Goal: Find contact information: Find contact information

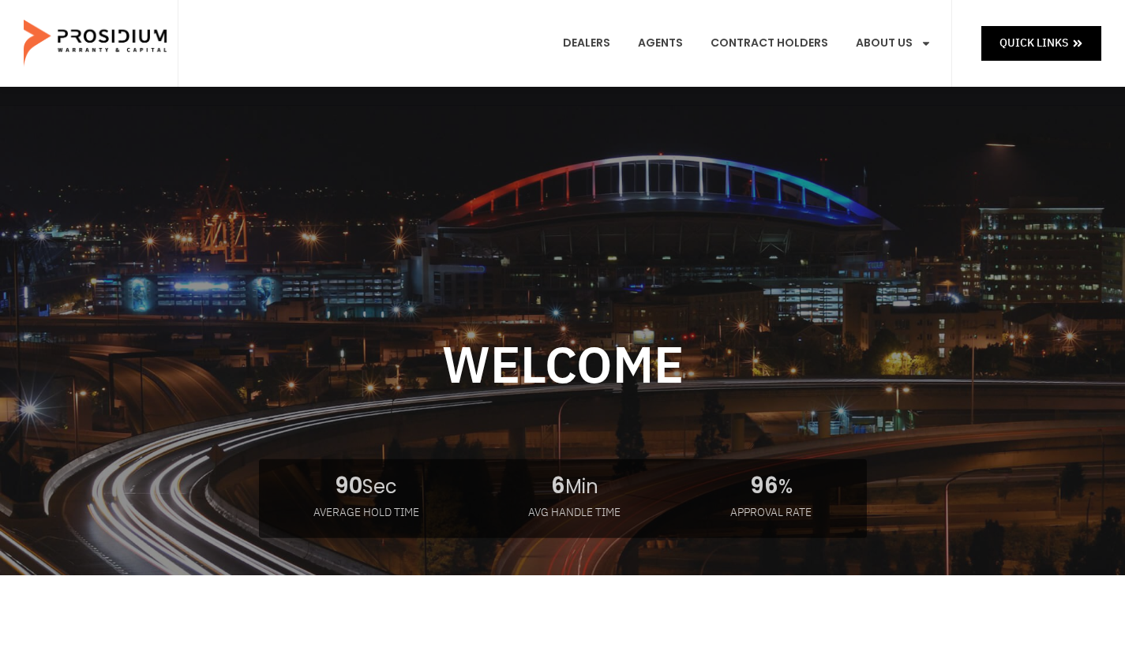
click at [914, 170] on link "Leadership" at bounding box center [921, 187] width 154 height 35
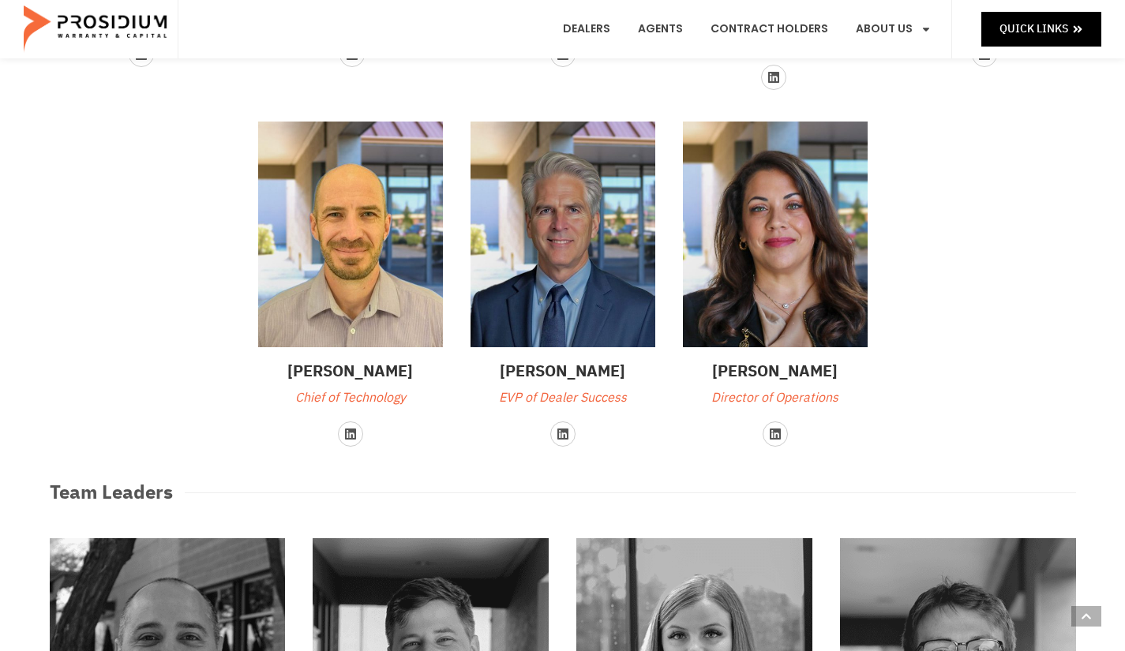
scroll to position [316, 0]
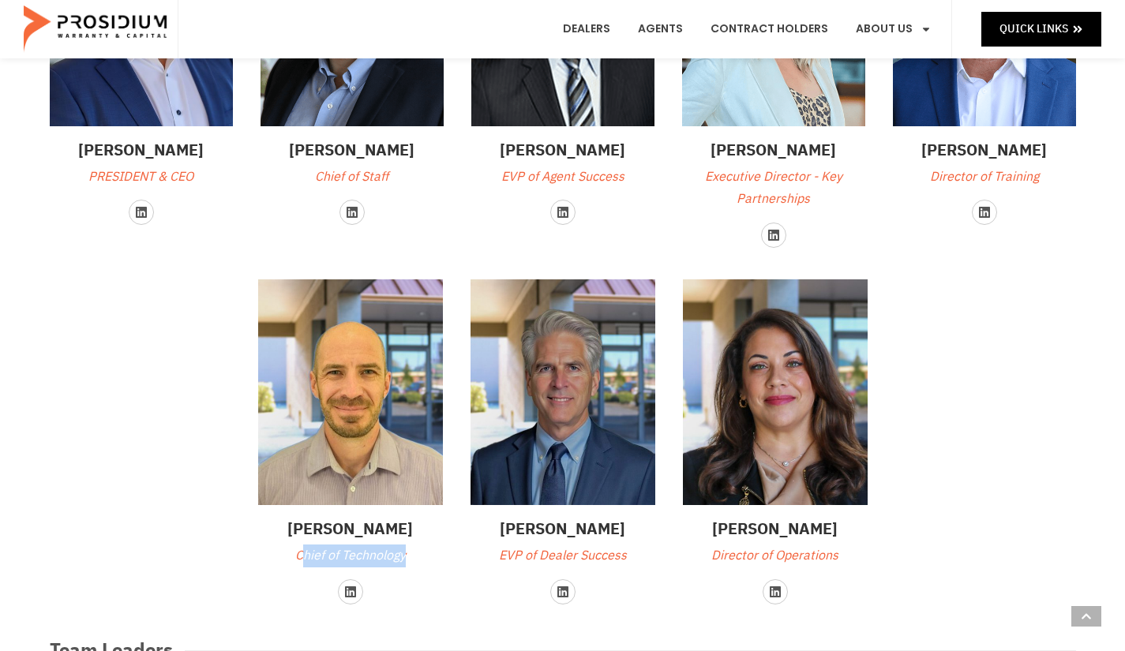
drag, startPoint x: 303, startPoint y: 552, endPoint x: 407, endPoint y: 549, distance: 104.3
click at [407, 549] on p "Chief of Technology" at bounding box center [350, 556] width 185 height 23
click at [339, 535] on h3 "Alex Papadopulos" at bounding box center [350, 529] width 185 height 24
drag, startPoint x: 272, startPoint y: 527, endPoint x: 416, endPoint y: 527, distance: 144.5
click at [424, 530] on h3 "Alex Papadopulos" at bounding box center [350, 529] width 185 height 24
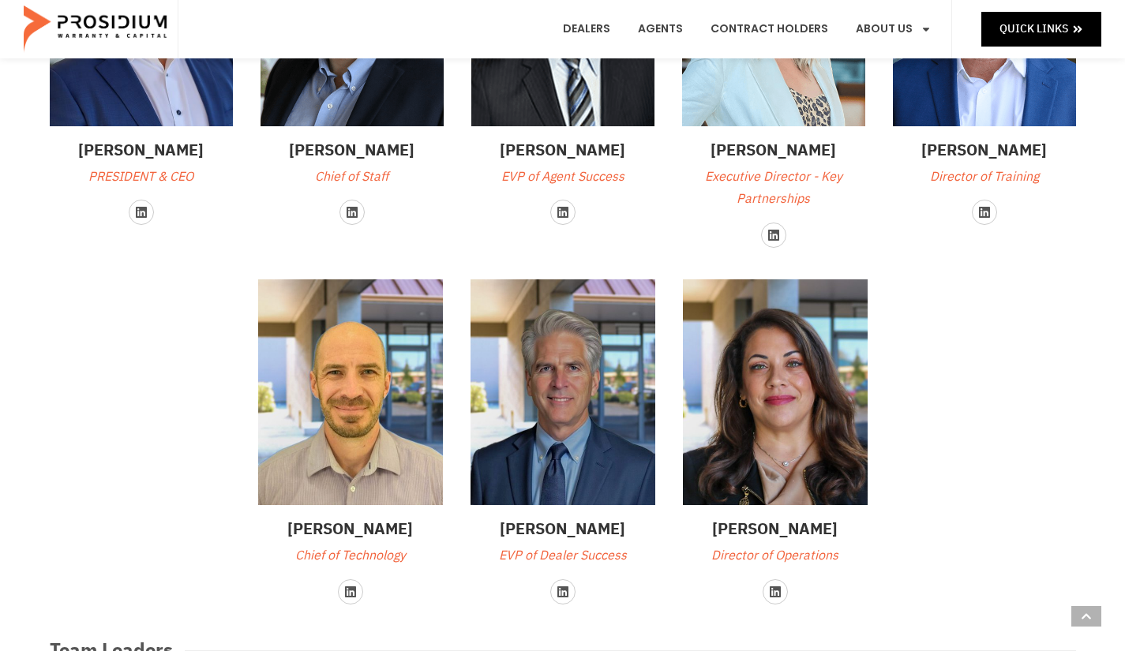
copy h3 "Alex Papadopulos"
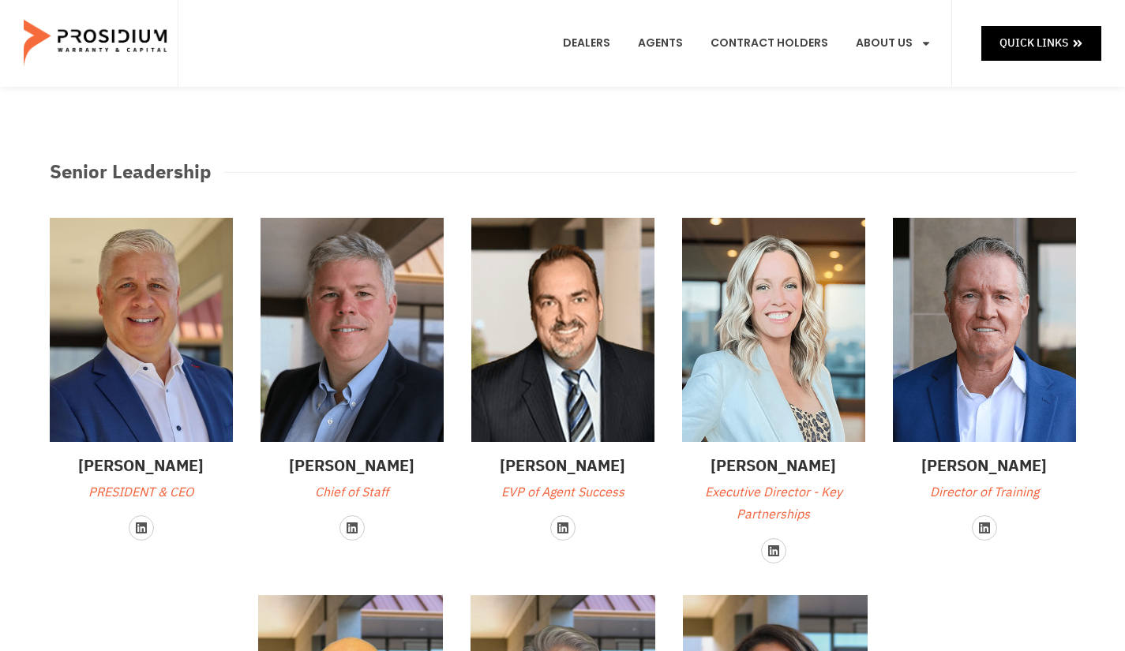
scroll to position [79, 0]
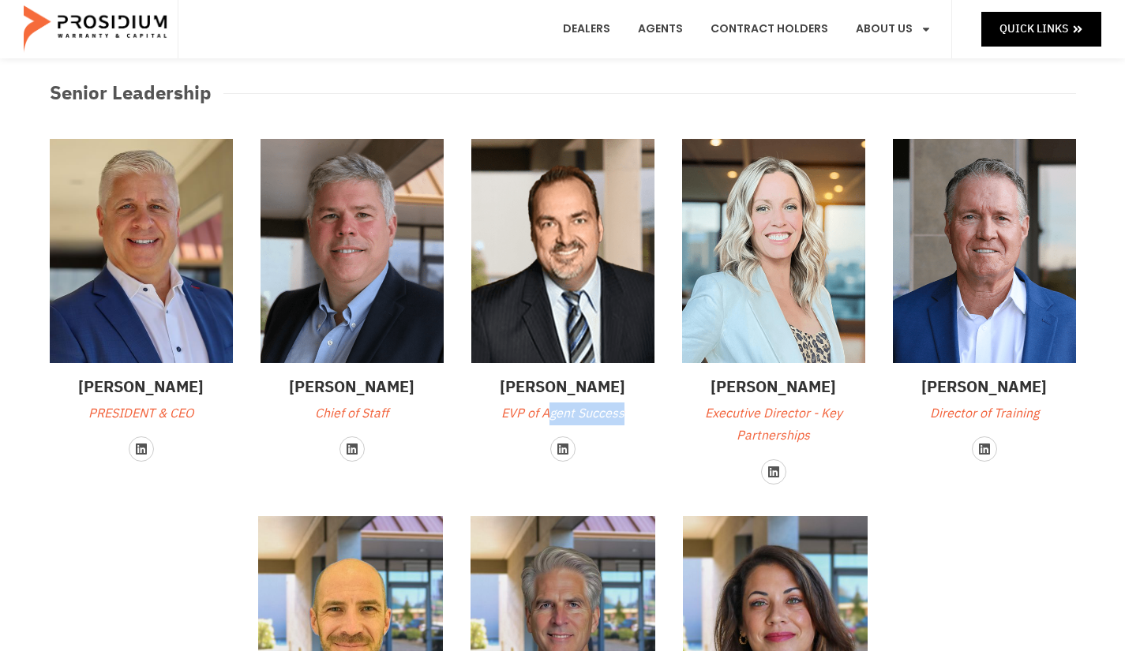
drag, startPoint x: 546, startPoint y: 412, endPoint x: 655, endPoint y: 403, distance: 109.4
click at [655, 403] on div "Brady Jones EVP of Agent Success Linkedin" at bounding box center [563, 312] width 199 height 362
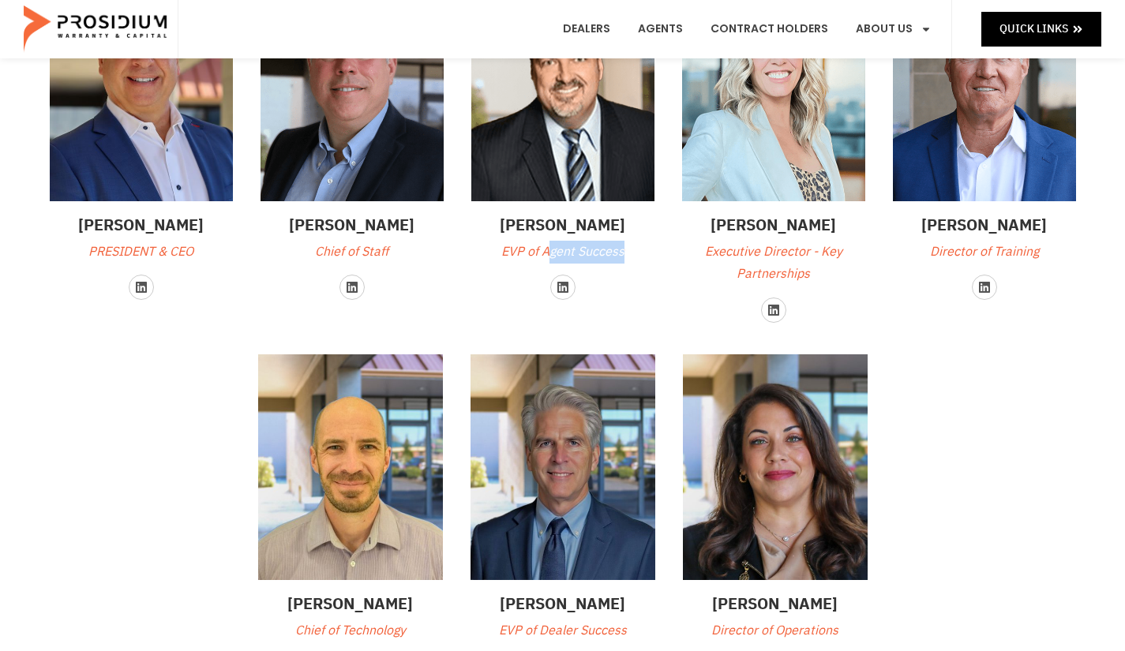
scroll to position [237, 0]
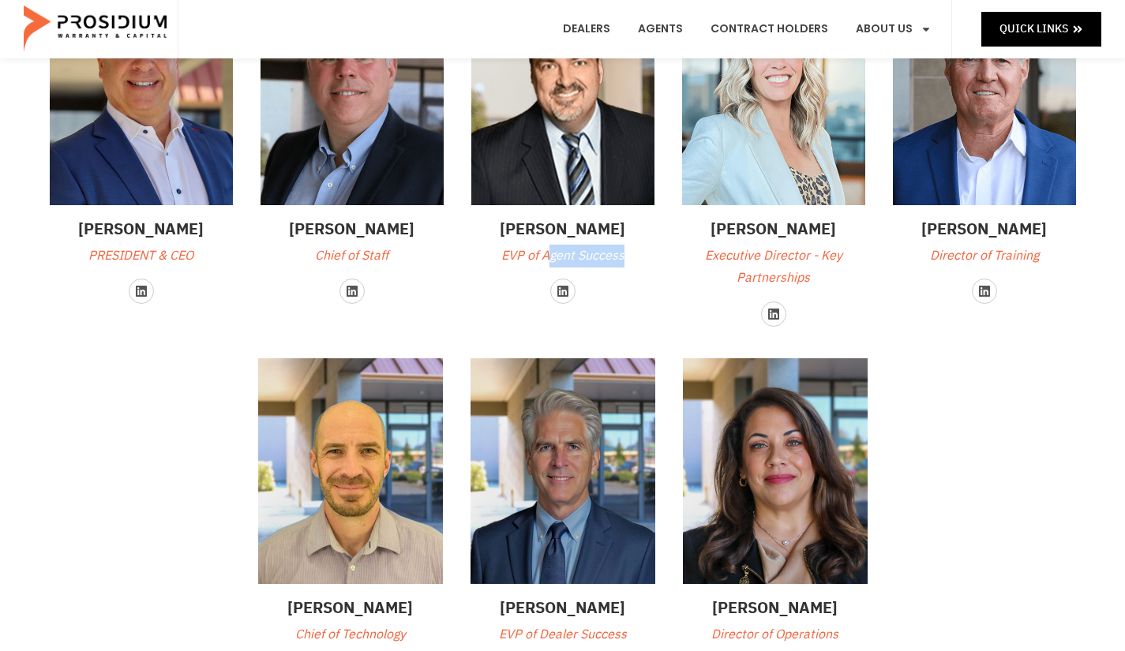
click at [584, 260] on p "EVP of Agent Success" at bounding box center [562, 256] width 183 height 23
click at [564, 264] on p "EVP of Agent Success" at bounding box center [562, 256] width 183 height 23
click at [513, 254] on p "EVP of Agent Success" at bounding box center [562, 256] width 183 height 23
drag, startPoint x: 504, startPoint y: 252, endPoint x: 625, endPoint y: 258, distance: 121.8
click at [625, 258] on p "EVP of Agent Success" at bounding box center [562, 256] width 183 height 23
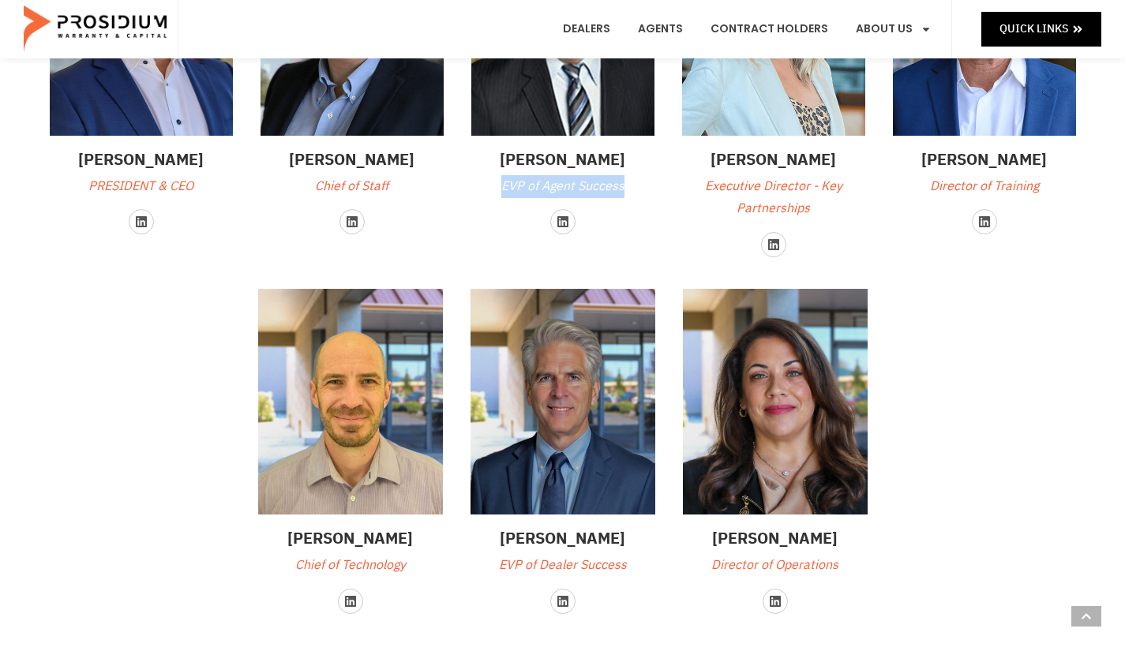
scroll to position [395, 0]
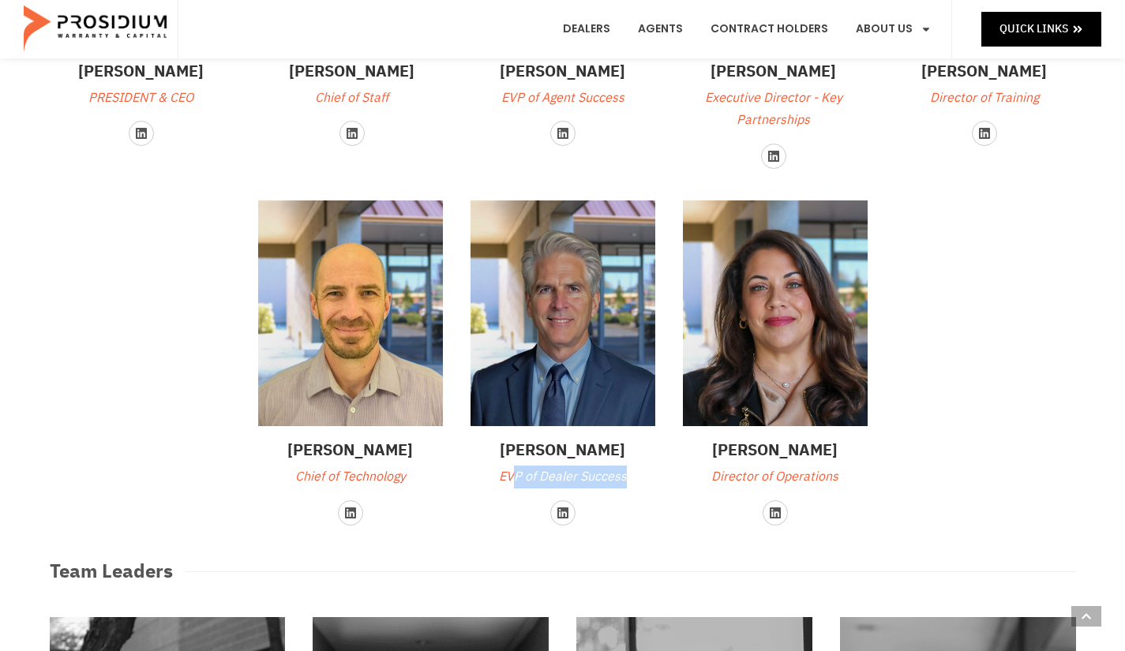
drag, startPoint x: 512, startPoint y: 476, endPoint x: 632, endPoint y: 469, distance: 119.4
click at [632, 469] on p "EVP of Dealer Success" at bounding box center [563, 477] width 185 height 23
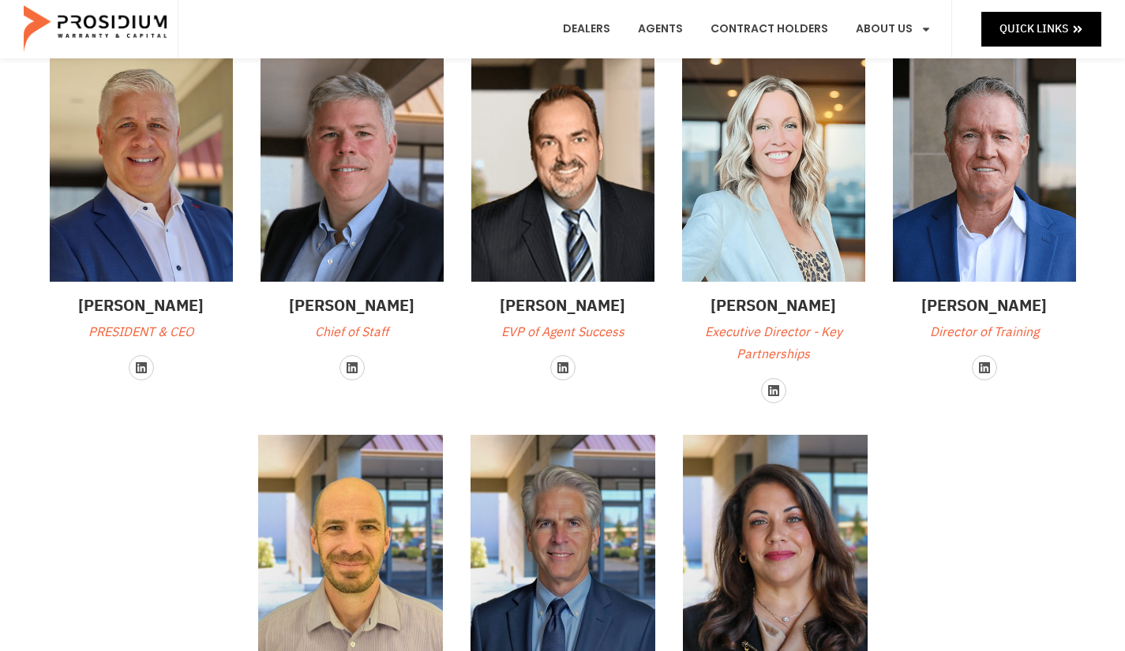
scroll to position [158, 0]
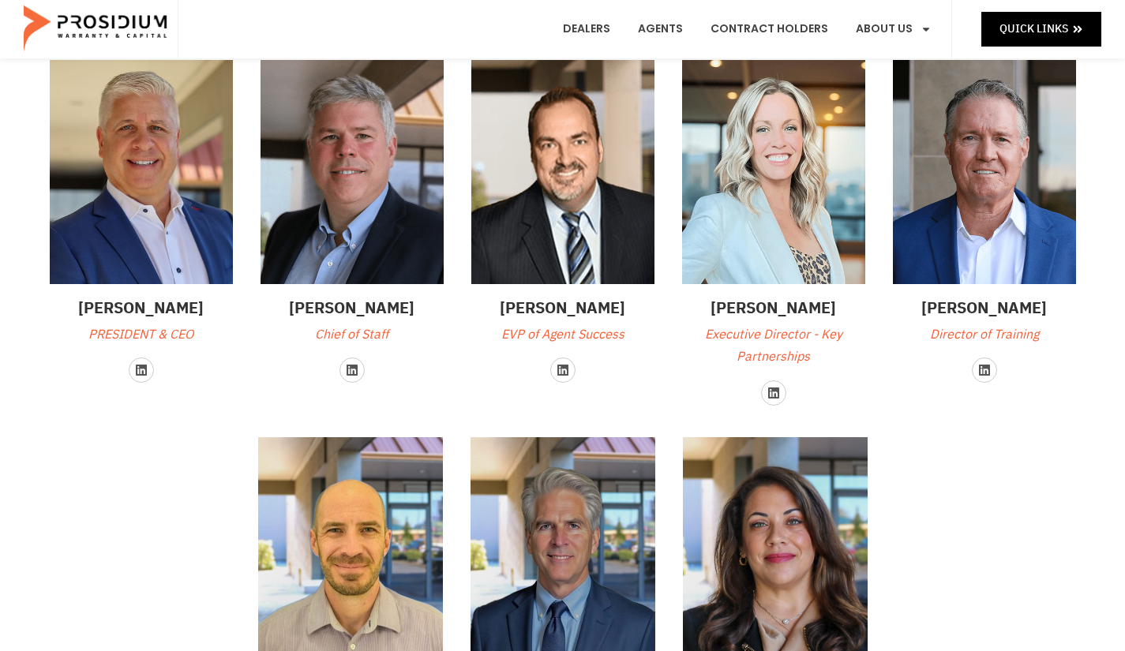
click at [558, 337] on p "EVP of Agent Success" at bounding box center [562, 335] width 183 height 23
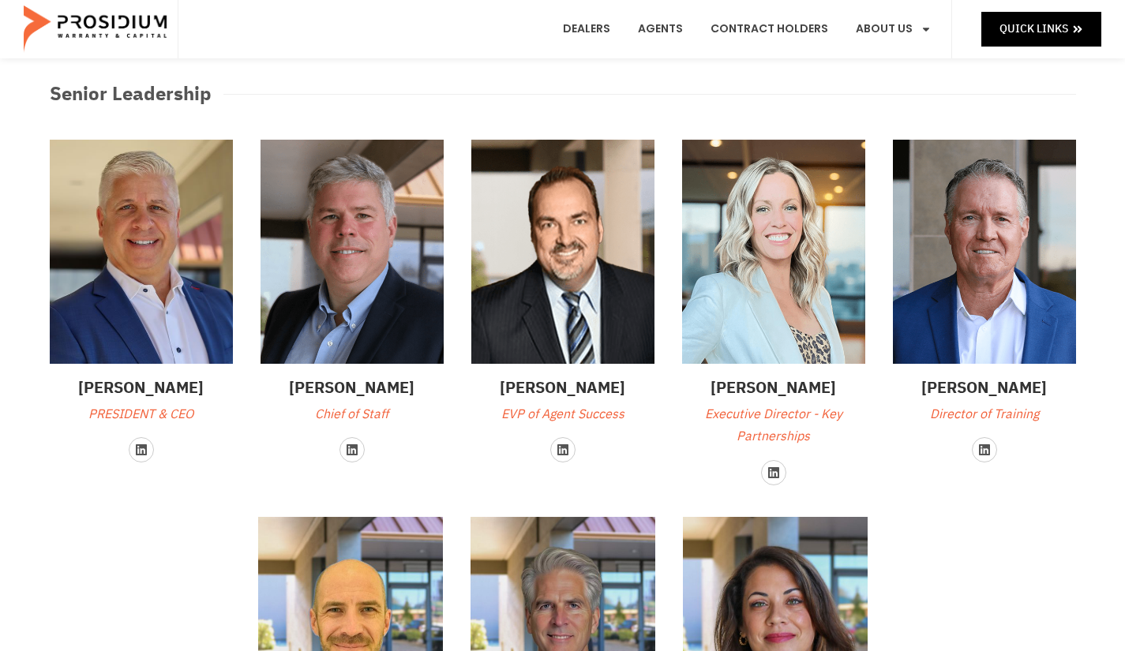
scroll to position [79, 0]
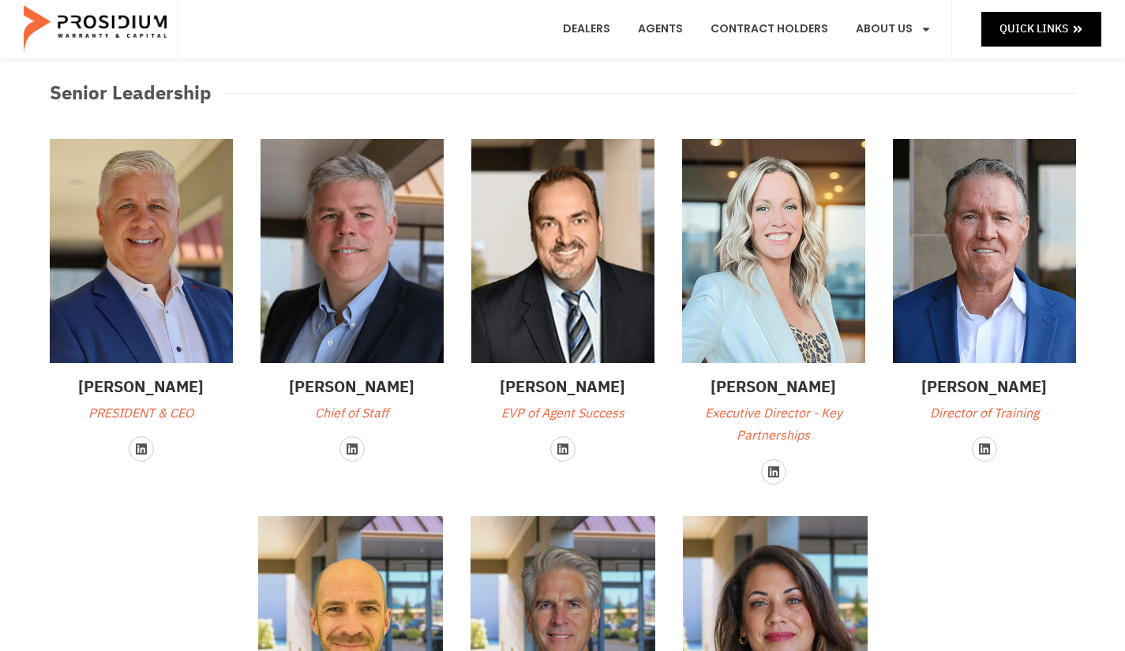
drag, startPoint x: 839, startPoint y: 392, endPoint x: 728, endPoint y: 377, distance: 111.6
click at [715, 395] on h3 "Stephanie Pash" at bounding box center [773, 387] width 183 height 24
